Goal: Task Accomplishment & Management: Manage account settings

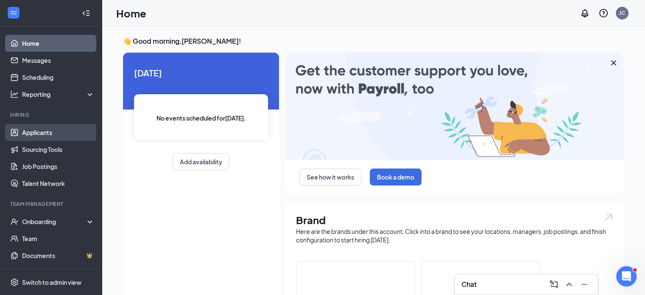
click at [29, 129] on link "Applicants" at bounding box center [58, 132] width 73 height 17
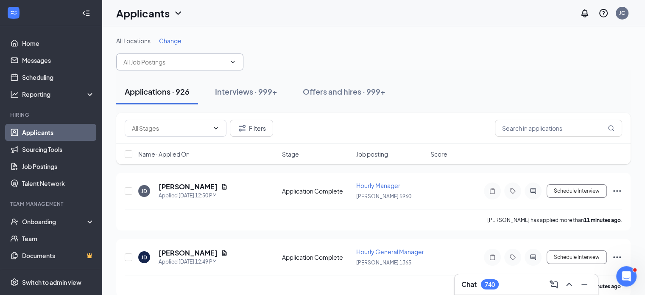
click at [233, 61] on icon "ChevronDown" at bounding box center [233, 62] width 7 height 7
click at [234, 61] on icon "ChevronDown" at bounding box center [233, 62] width 7 height 7
click at [166, 41] on span "Change" at bounding box center [170, 41] width 22 height 8
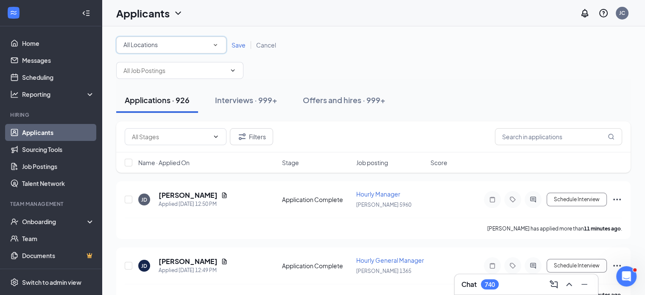
click at [213, 45] on icon "SmallChevronDown" at bounding box center [216, 45] width 8 height 8
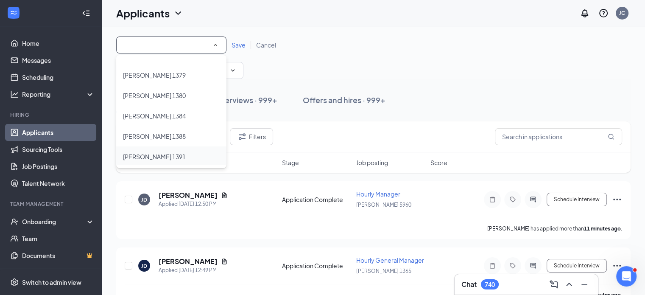
scroll to position [212, 0]
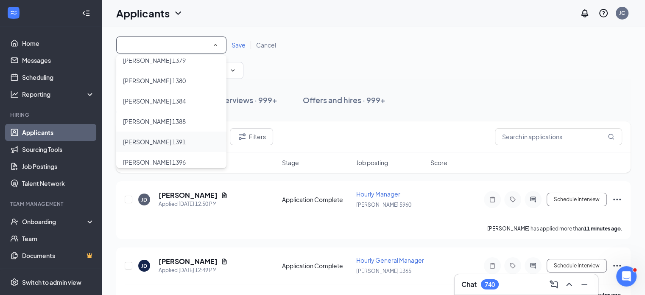
click at [157, 142] on span "[PERSON_NAME] 1391" at bounding box center [154, 142] width 63 height 8
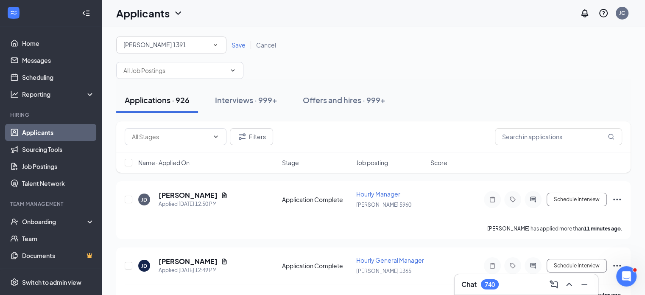
click at [238, 45] on span "Save" at bounding box center [239, 45] width 14 height 8
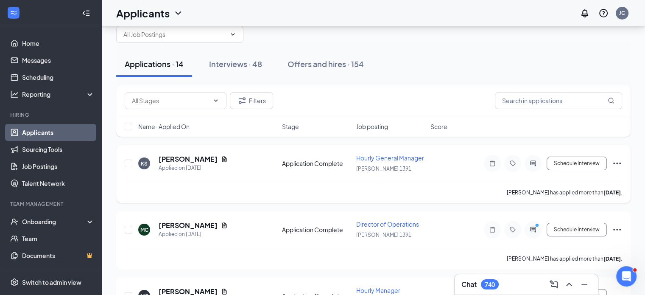
scroll to position [42, 0]
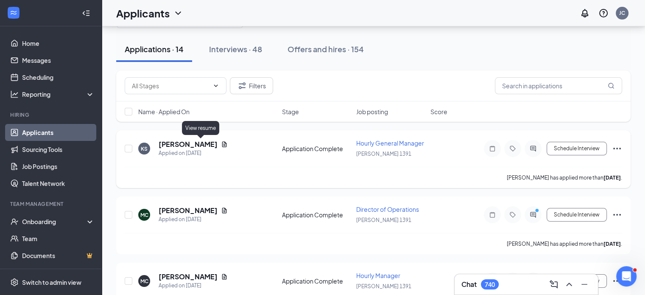
click at [221, 144] on icon "Document" at bounding box center [224, 144] width 7 height 7
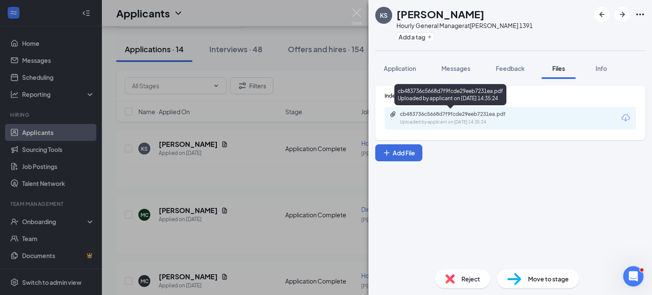
click at [440, 117] on div "cb483736c5668d7f9fcde29eeb7231ea.pdf" at bounding box center [459, 114] width 119 height 7
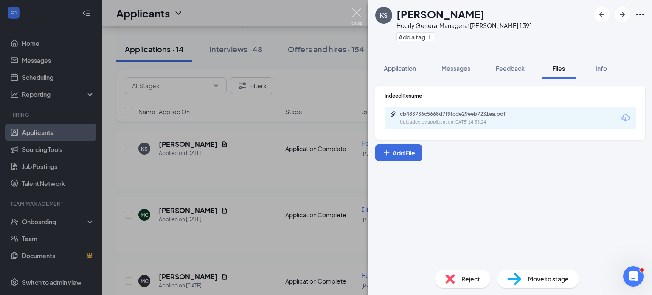
click at [354, 8] on img at bounding box center [356, 16] width 11 height 17
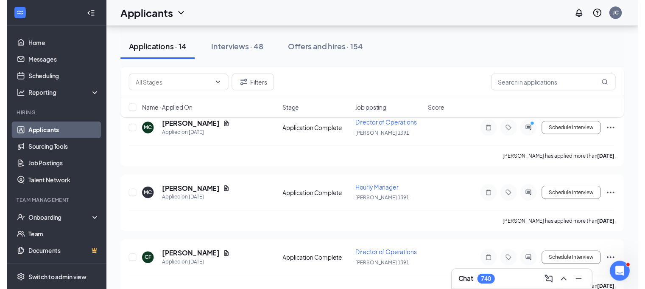
scroll to position [127, 0]
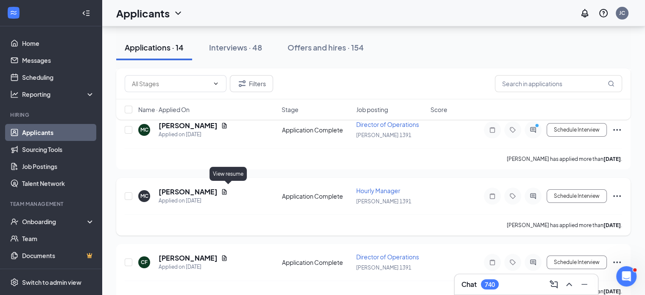
click at [228, 188] on icon "Document" at bounding box center [224, 191] width 7 height 7
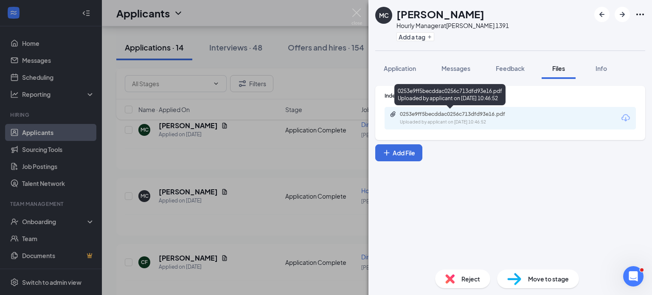
click at [466, 116] on div "0253e9ff5becddac0256c713dfd93e16.pdf" at bounding box center [459, 114] width 119 height 7
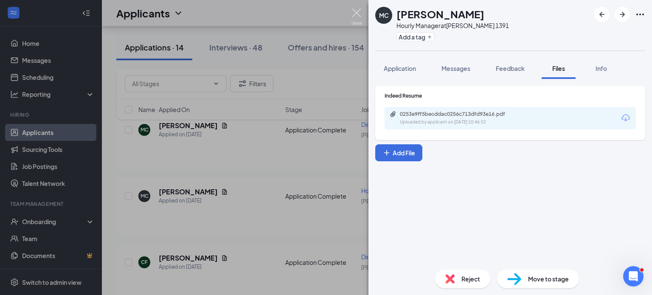
click at [359, 15] on img at bounding box center [356, 16] width 11 height 17
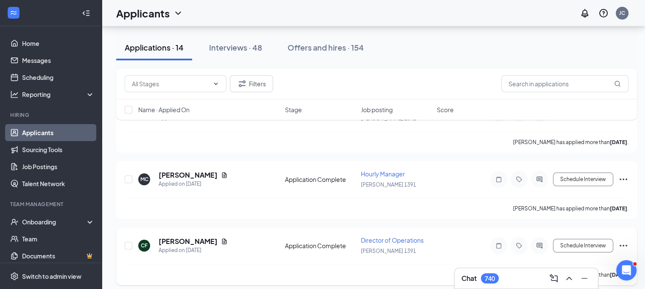
scroll to position [212, 0]
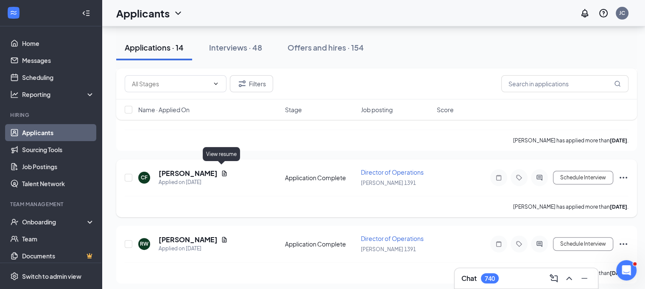
click at [222, 170] on icon "Document" at bounding box center [224, 173] width 5 height 6
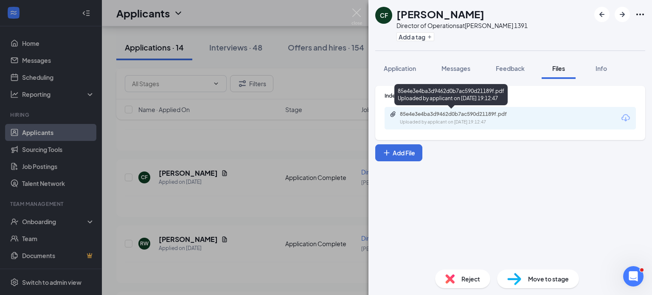
click at [483, 116] on div "85e4e3e4ba3d9462d0b7ac590d21189f.pdf" at bounding box center [459, 114] width 119 height 7
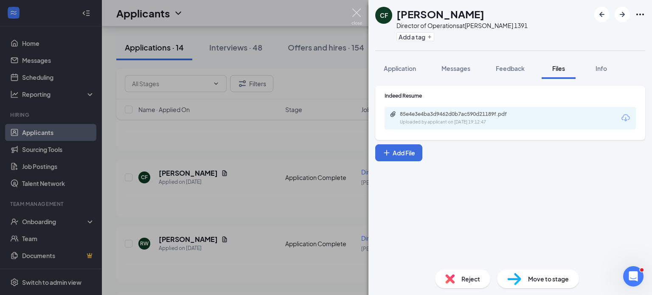
click at [353, 13] on img at bounding box center [356, 16] width 11 height 17
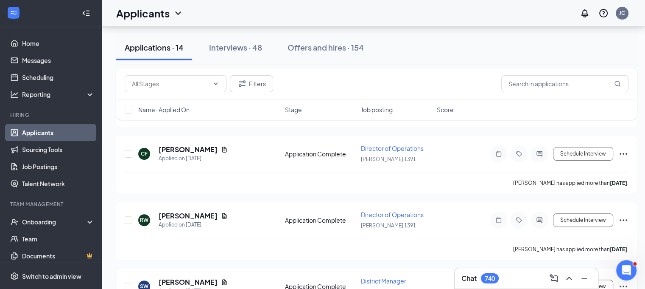
scroll to position [297, 0]
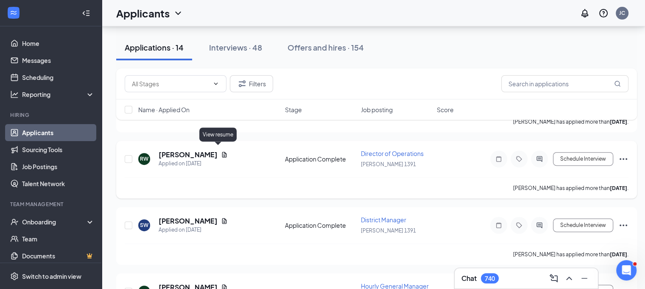
click at [221, 151] on icon "Document" at bounding box center [224, 154] width 7 height 7
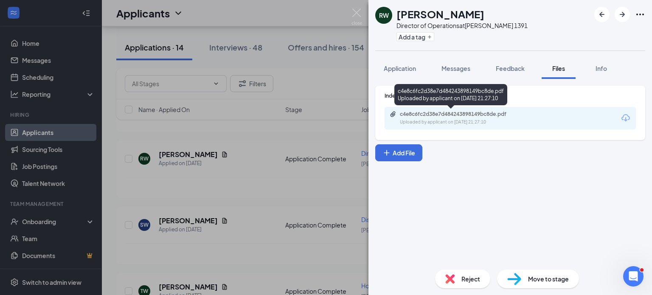
click at [476, 119] on div "Uploaded by applicant on [DATE] 21:27:10" at bounding box center [463, 122] width 127 height 7
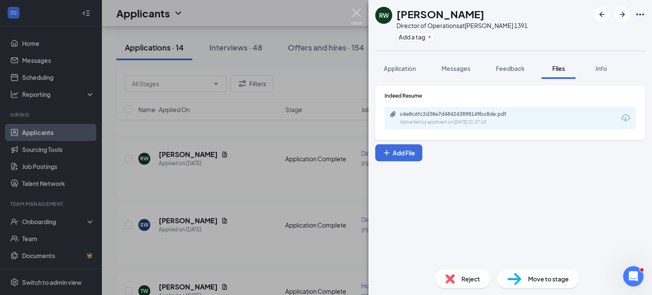
click at [361, 13] on img at bounding box center [356, 16] width 11 height 17
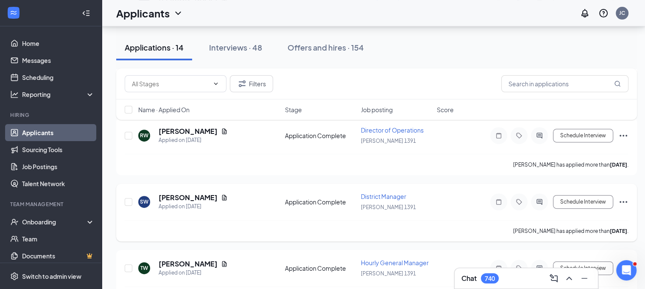
scroll to position [339, 0]
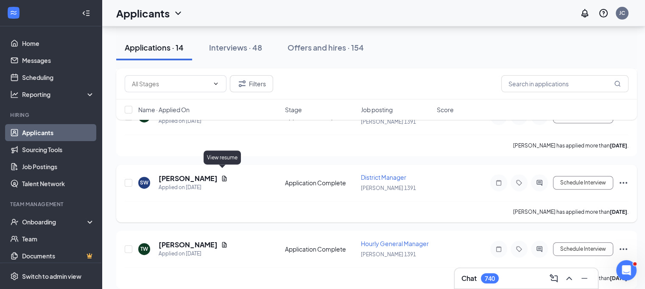
click at [221, 175] on icon "Document" at bounding box center [224, 178] width 7 height 7
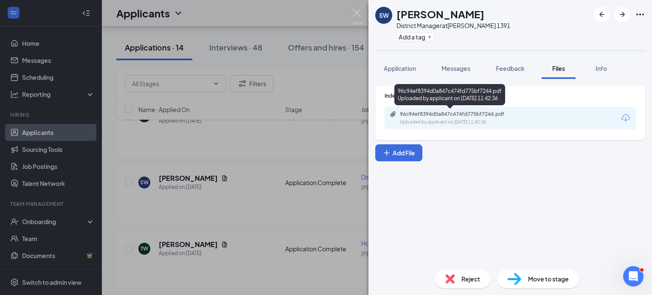
click at [441, 115] on div "96c94ef8394d0a847c474fd775bf7244.pdf" at bounding box center [459, 114] width 119 height 7
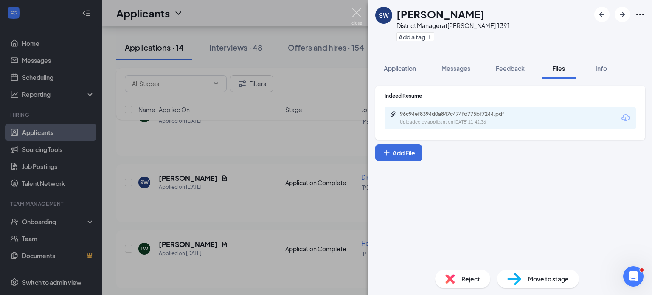
click at [354, 14] on img at bounding box center [356, 16] width 11 height 17
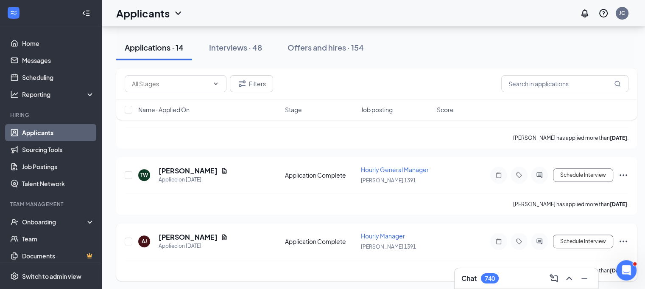
scroll to position [424, 0]
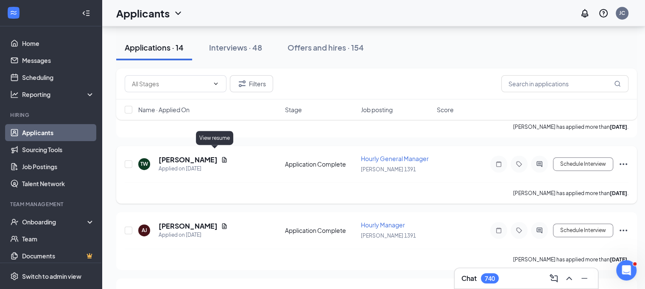
click at [222, 157] on icon "Document" at bounding box center [224, 160] width 5 height 6
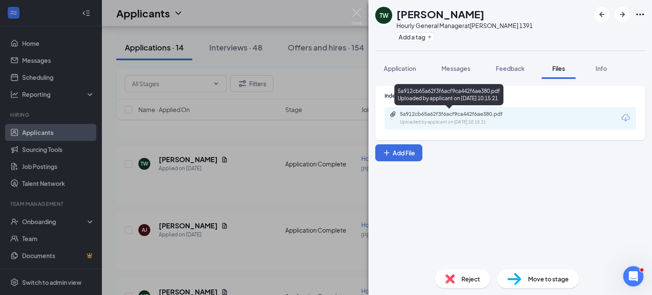
click at [465, 116] on div "5a912cb65a62f3f6acf9ca442f6ae380.pdf" at bounding box center [459, 114] width 119 height 7
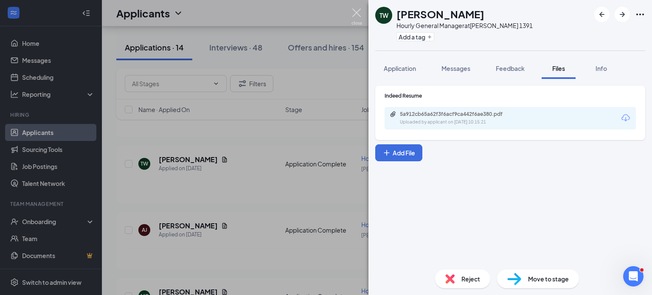
click at [353, 10] on img at bounding box center [356, 16] width 11 height 17
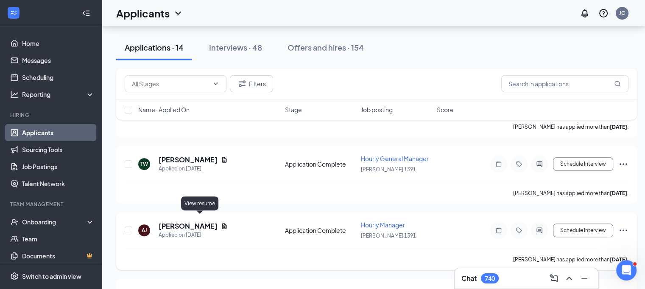
click at [222, 223] on icon "Document" at bounding box center [224, 226] width 5 height 6
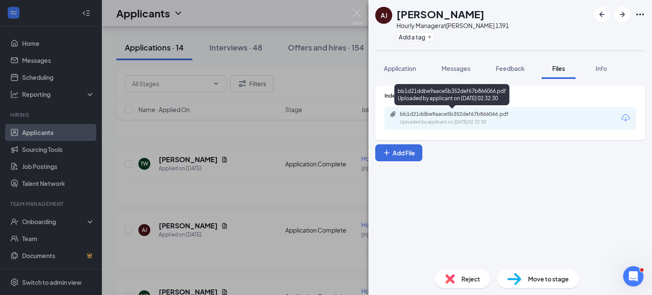
click at [438, 116] on div "bb1d21ddbe9aace5b352def67b866066.pdf" at bounding box center [459, 114] width 119 height 7
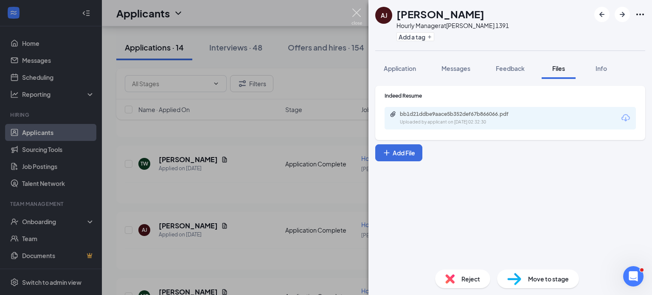
click at [355, 12] on img at bounding box center [356, 16] width 11 height 17
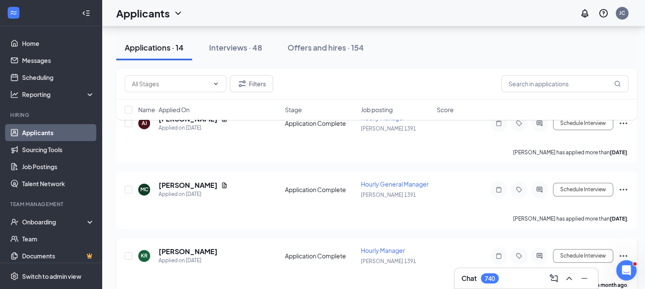
scroll to position [552, 0]
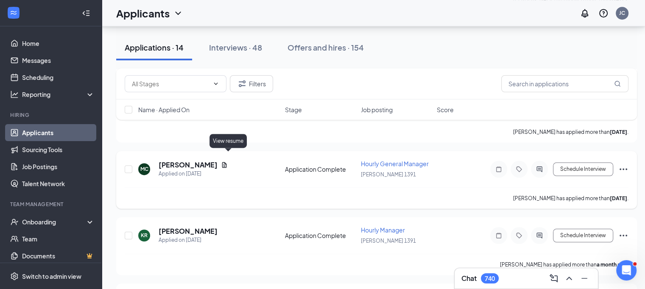
click at [228, 161] on icon "Document" at bounding box center [224, 164] width 7 height 7
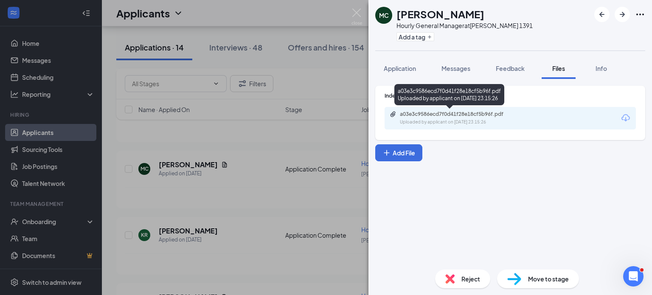
click at [448, 112] on div "a03e3c9586ecd7f0d41f28e18cf5b96f.pdf" at bounding box center [459, 114] width 119 height 7
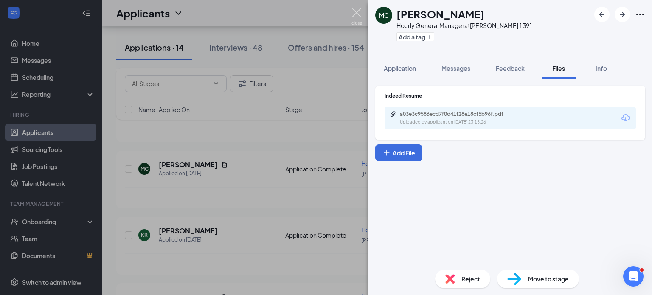
click at [358, 10] on img at bounding box center [356, 16] width 11 height 17
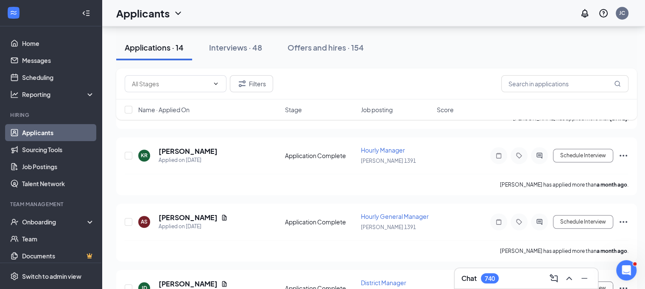
scroll to position [636, 0]
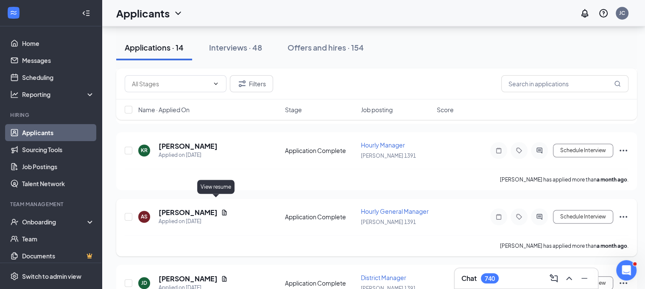
click at [221, 209] on icon "Document" at bounding box center [224, 212] width 7 height 7
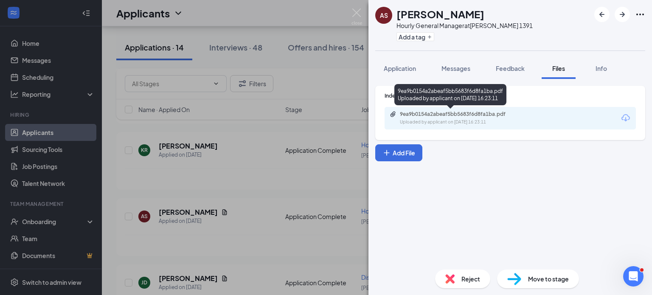
click at [482, 117] on div "9ea9b0154a2abeaf5bb5683f6d8fa1ba.pdf" at bounding box center [459, 114] width 119 height 7
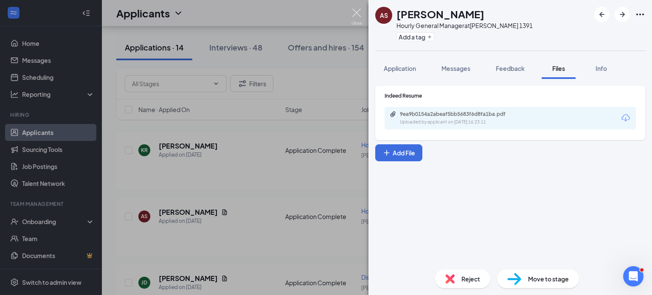
click at [354, 11] on img at bounding box center [356, 16] width 11 height 17
